Goal: Check status: Check status

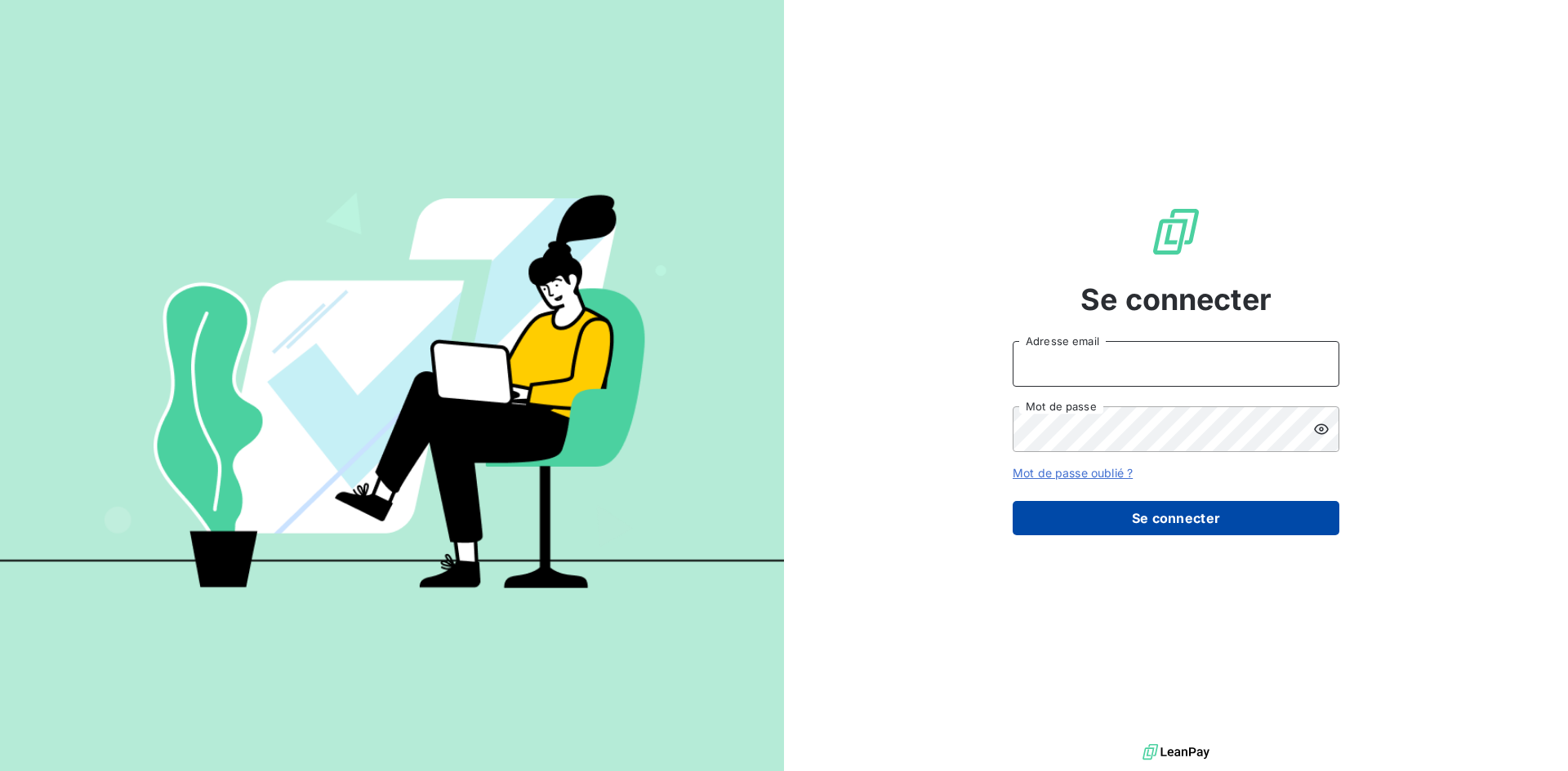
type input "[EMAIL_ADDRESS][DOMAIN_NAME]"
click at [1130, 518] on button "Se connecter" at bounding box center [1176, 517] width 327 height 34
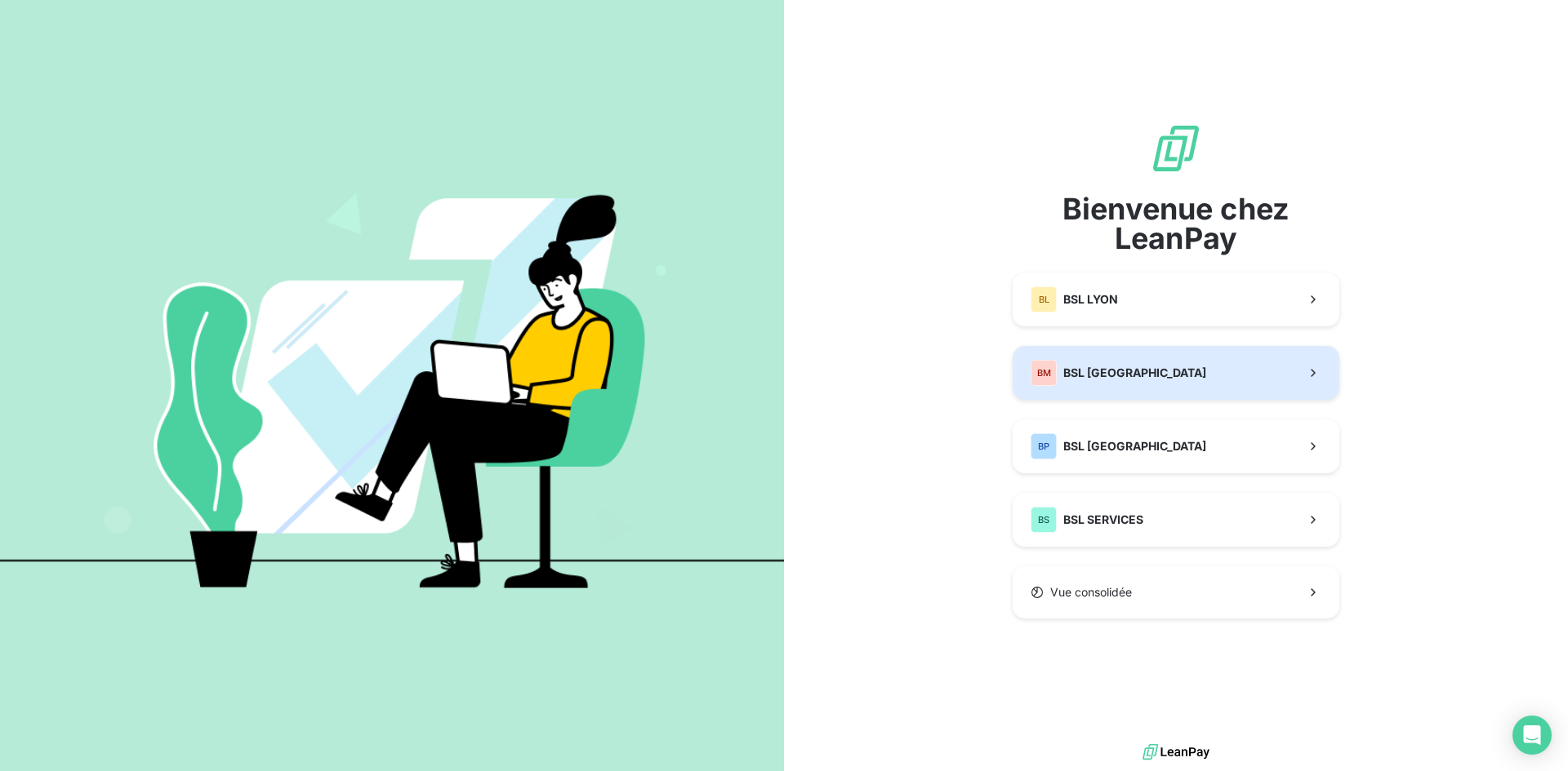
click at [1088, 362] on div "BM BSL MARSEILLE" at bounding box center [1117, 373] width 175 height 26
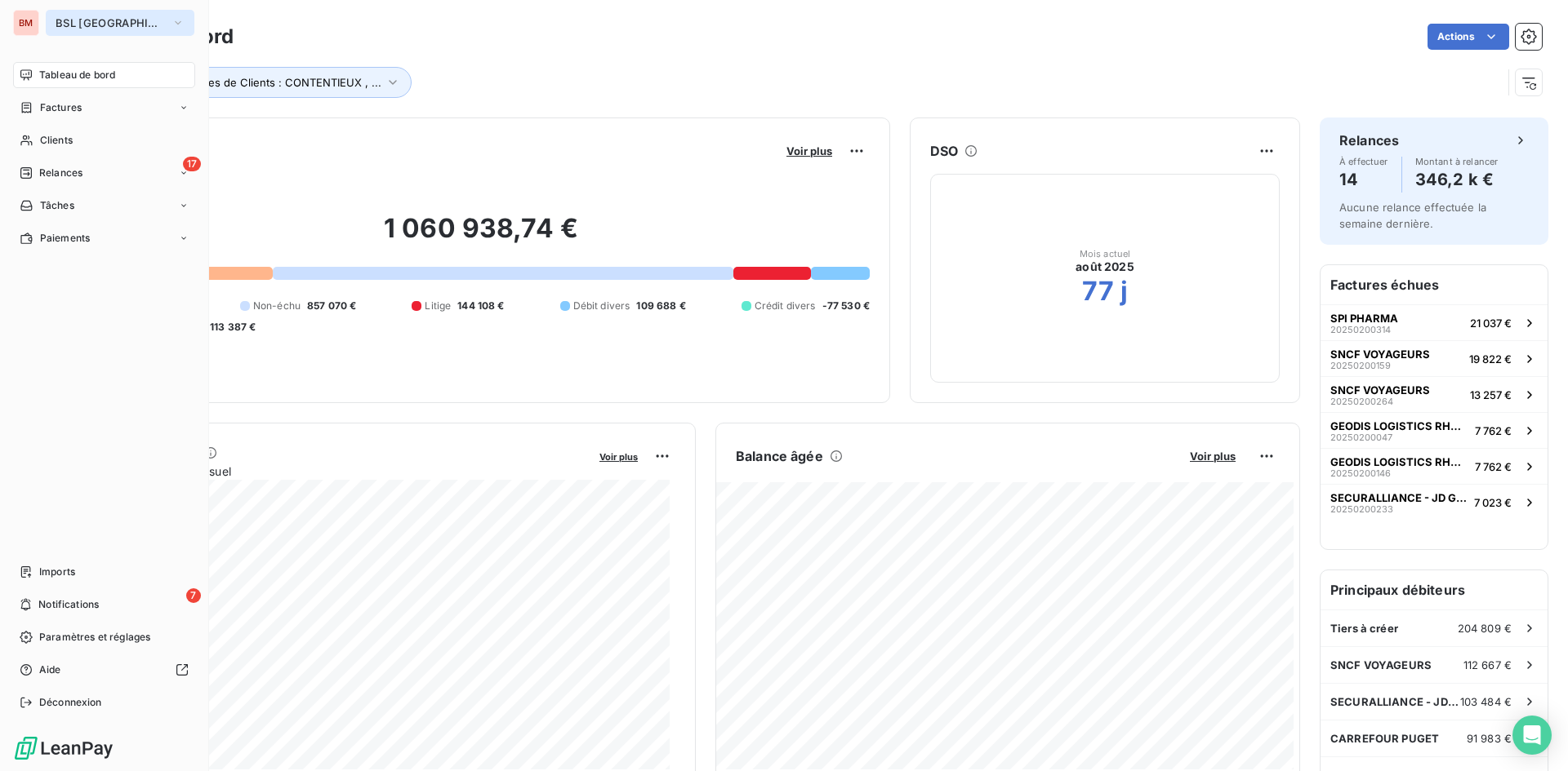
click at [172, 20] on icon "button" at bounding box center [178, 23] width 13 height 17
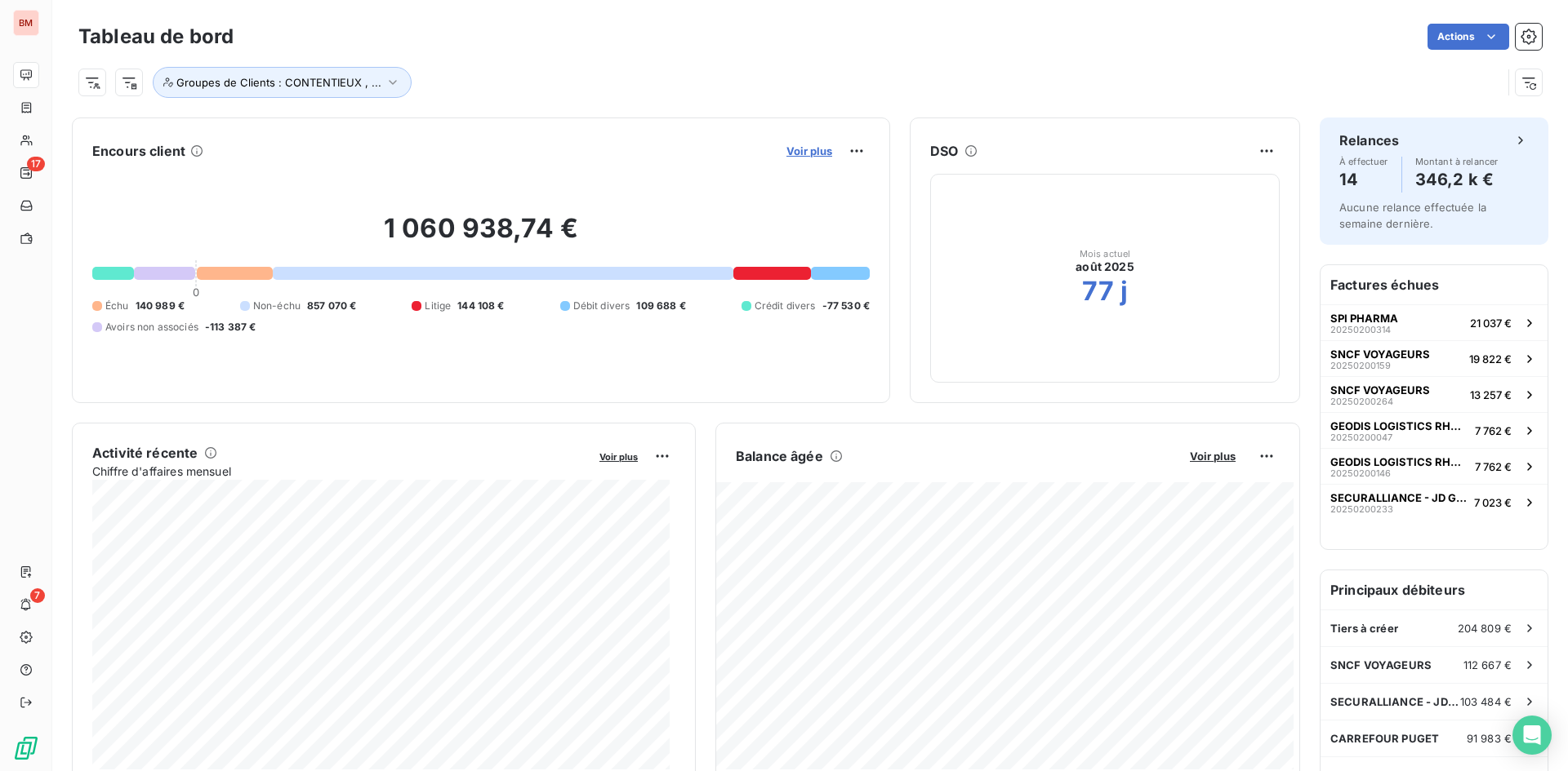
click at [792, 152] on span "Voir plus" at bounding box center [809, 151] width 45 height 13
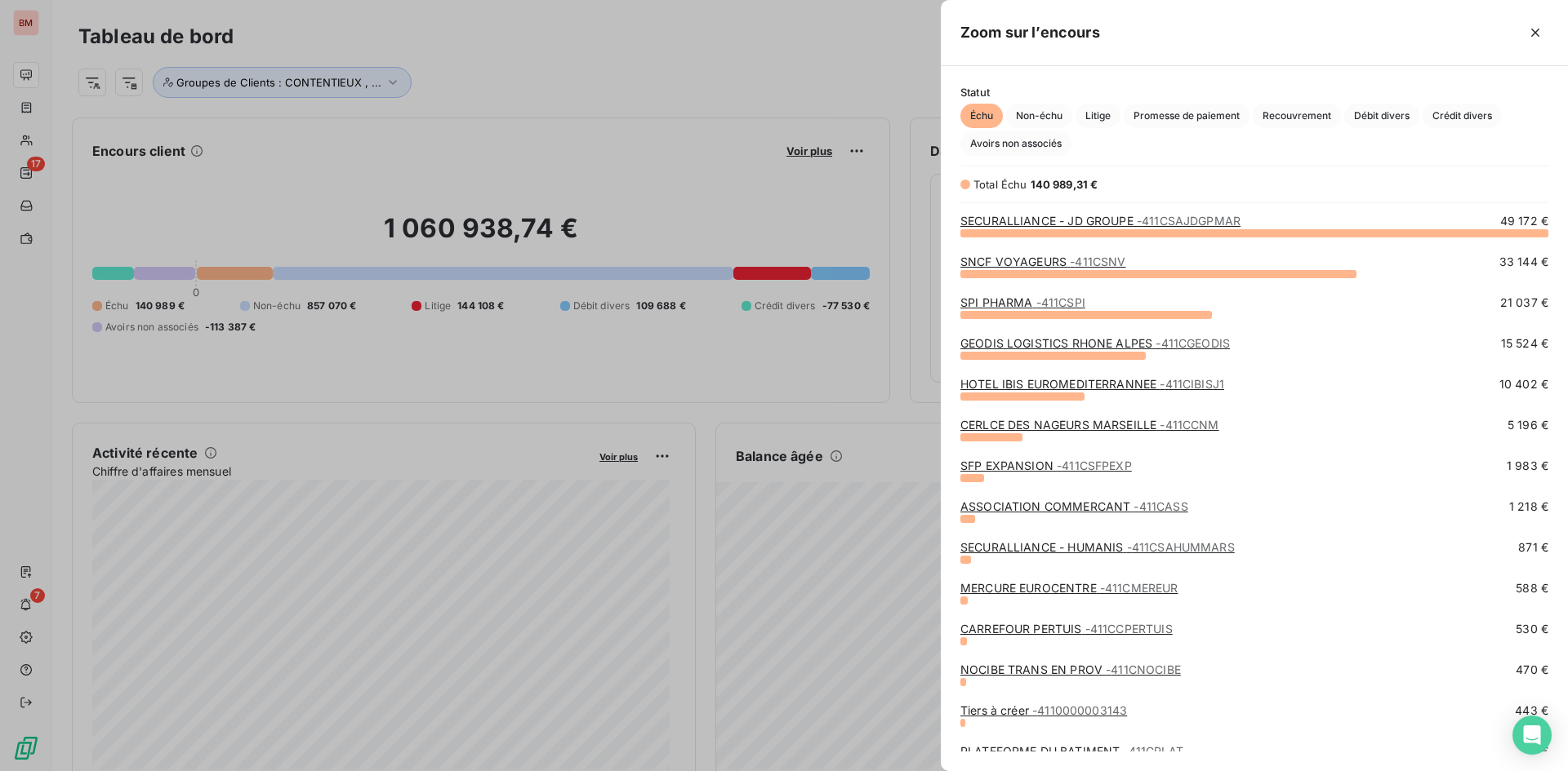
click at [730, 117] on div at bounding box center [784, 385] width 1568 height 771
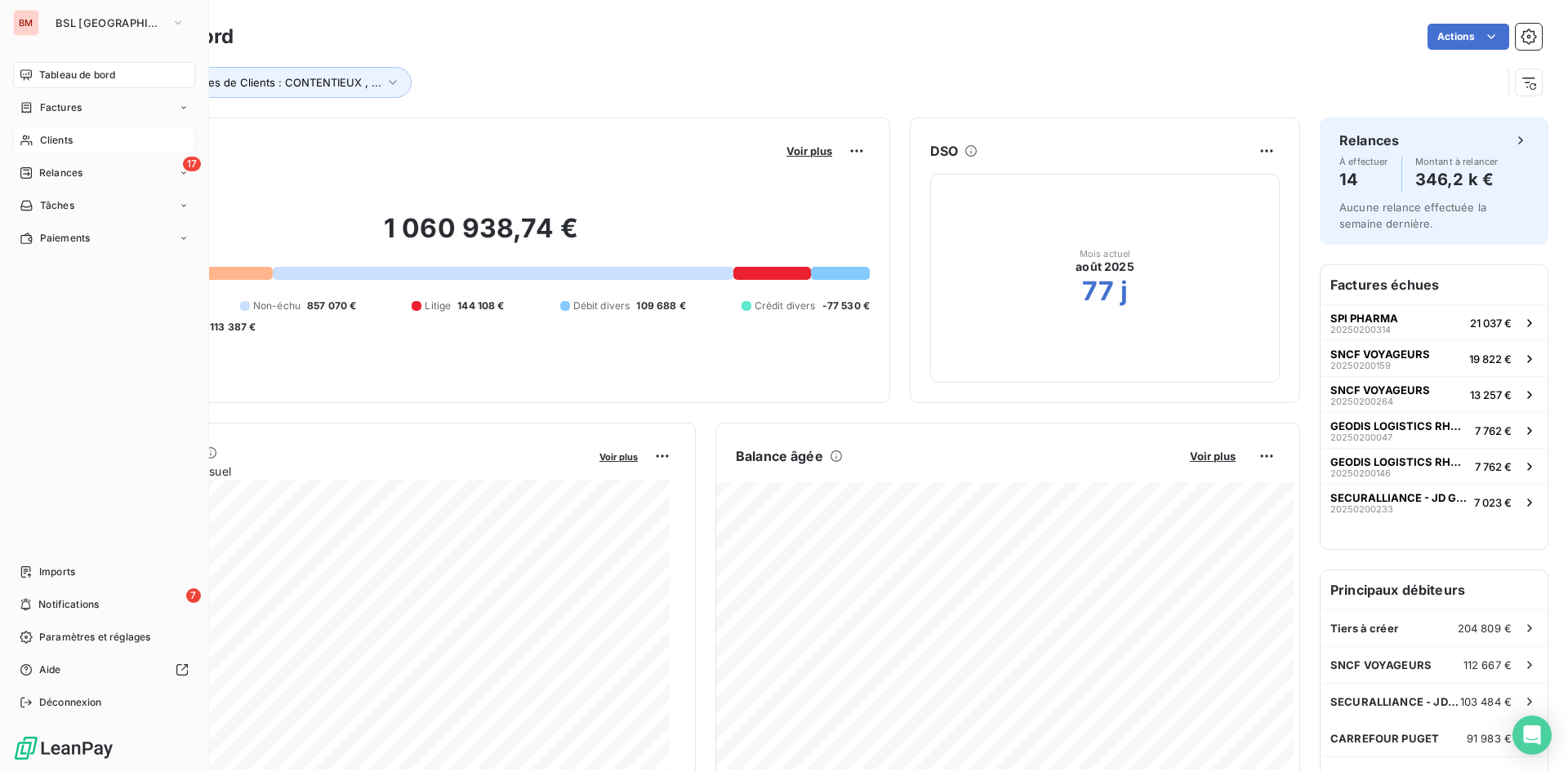
click at [58, 137] on span "Clients" at bounding box center [56, 140] width 32 height 15
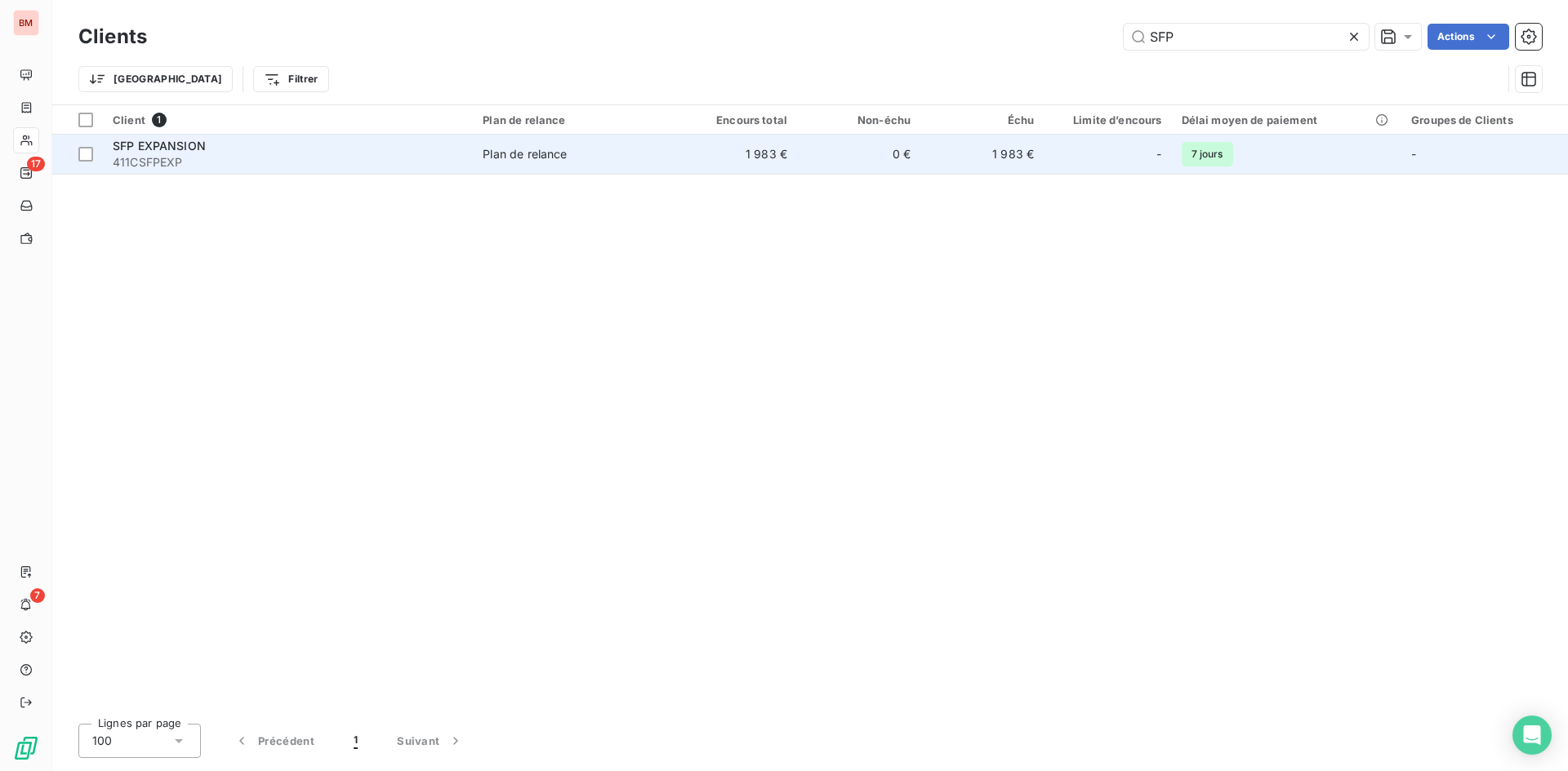
type input "SFP"
click at [309, 150] on div "SFP EXPANSION" at bounding box center [288, 145] width 350 height 17
